Goal: Find specific page/section: Find specific page/section

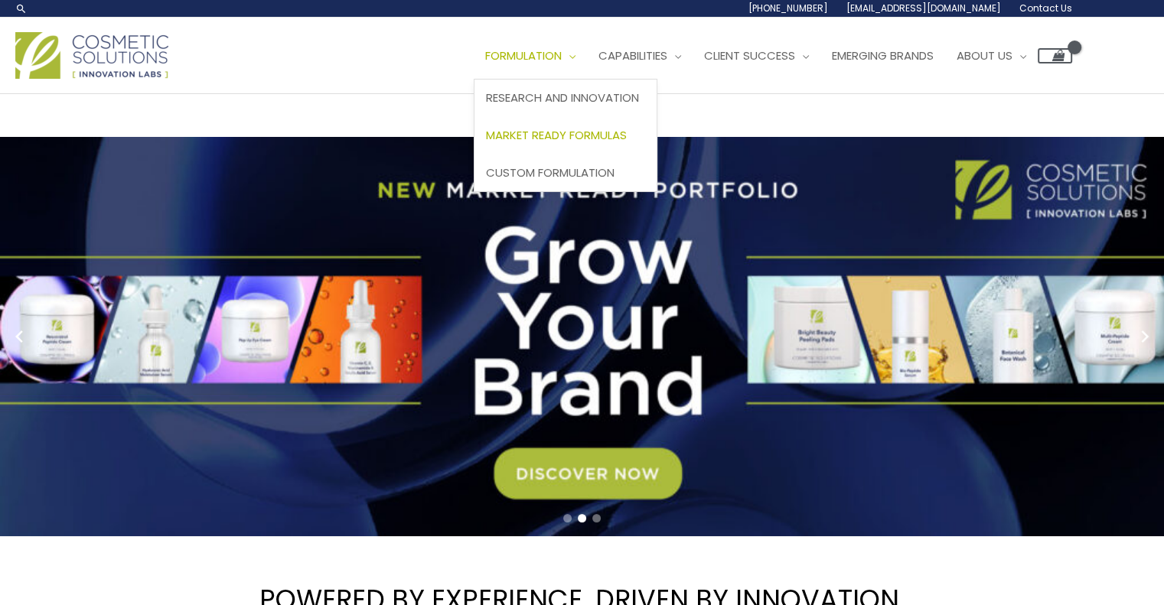
click at [585, 129] on span "Market Ready Formulas" at bounding box center [556, 135] width 141 height 16
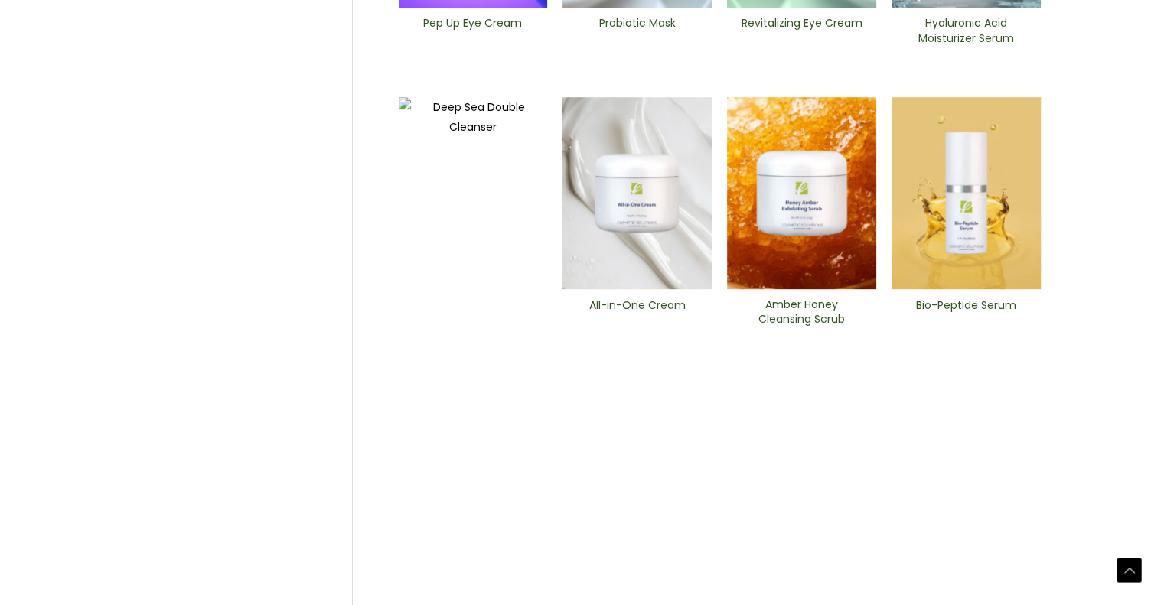
scroll to position [698, 0]
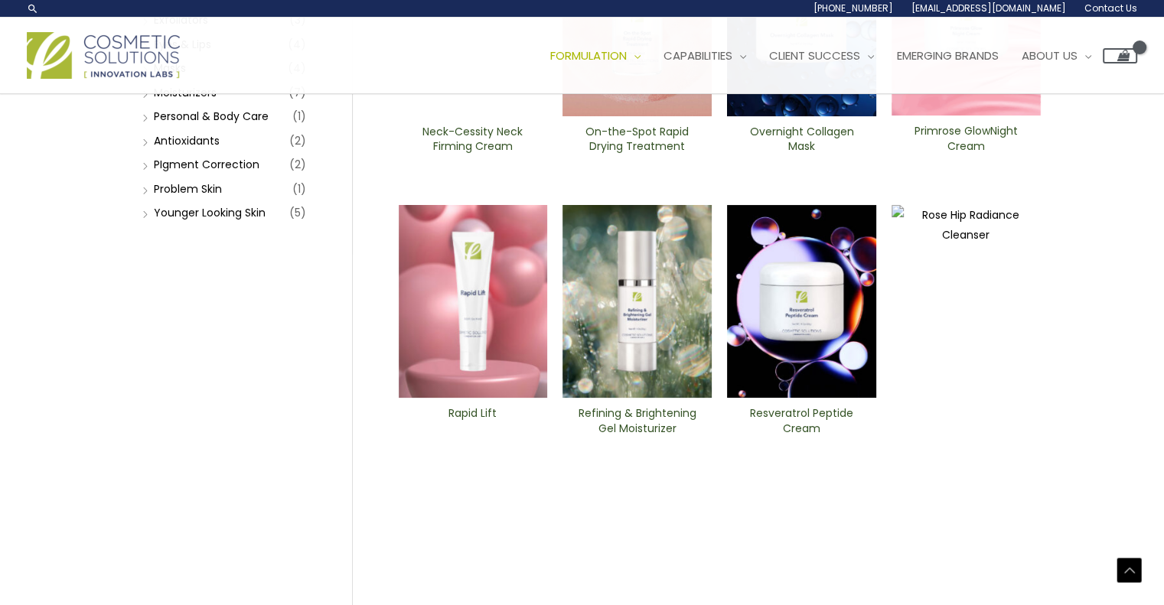
scroll to position [295, 0]
